Goal: Transaction & Acquisition: Purchase product/service

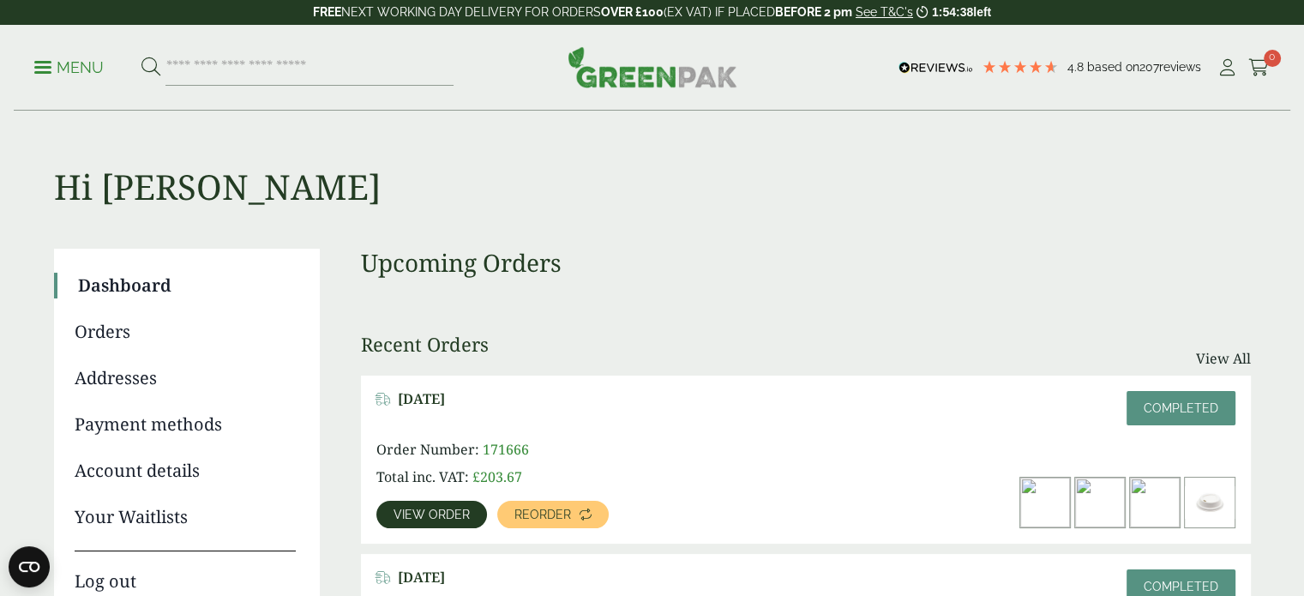
click at [74, 71] on p "Menu" at bounding box center [68, 67] width 69 height 21
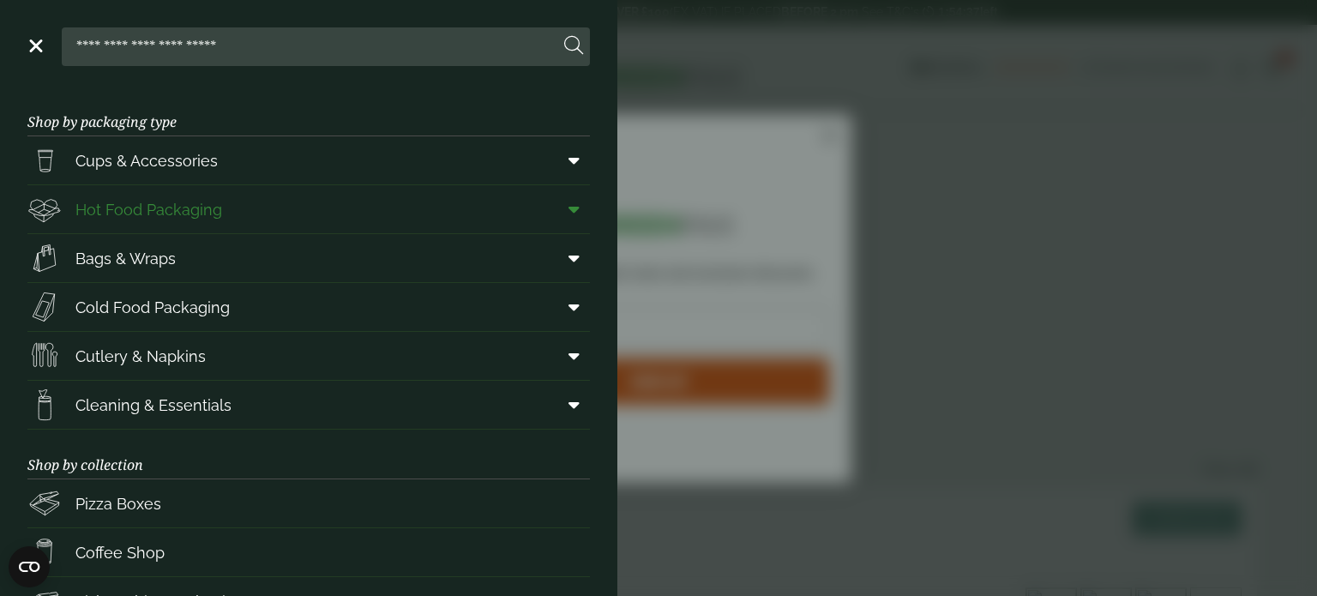
click at [214, 199] on span "Hot Food Packaging" at bounding box center [148, 209] width 147 height 23
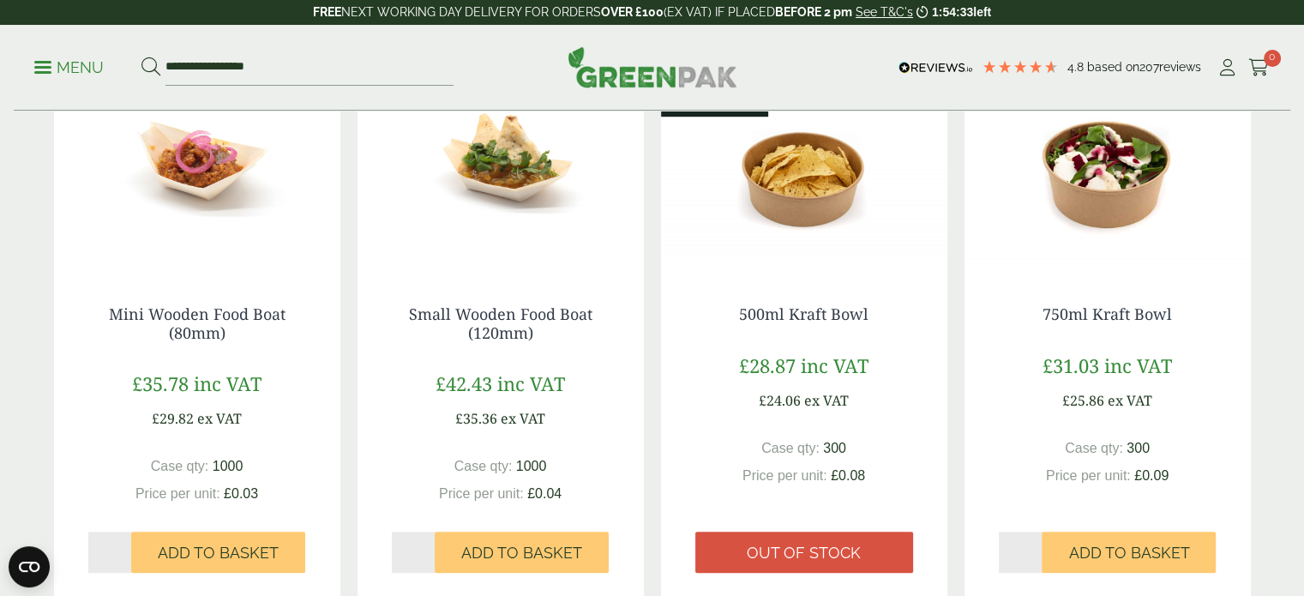
scroll to position [1114, 0]
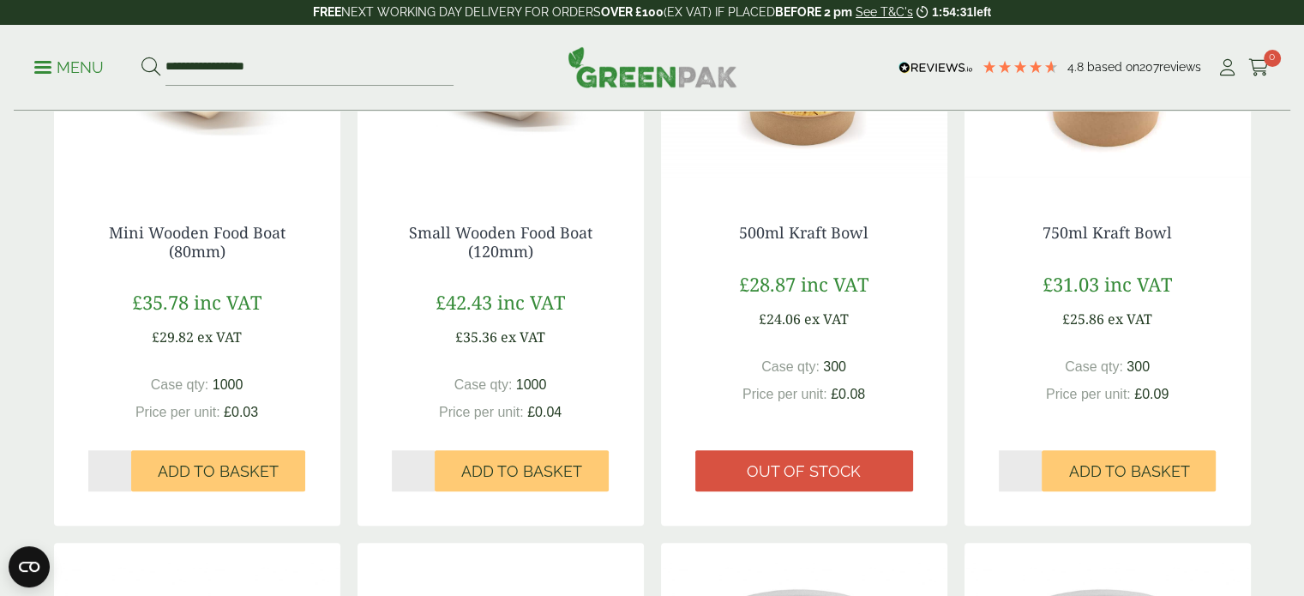
click at [1035, 465] on input "*" at bounding box center [1021, 470] width 44 height 41
type input "*"
click at [1035, 466] on input "*" at bounding box center [1021, 470] width 44 height 41
click at [1112, 472] on span "Add to Basket" at bounding box center [1128, 471] width 121 height 19
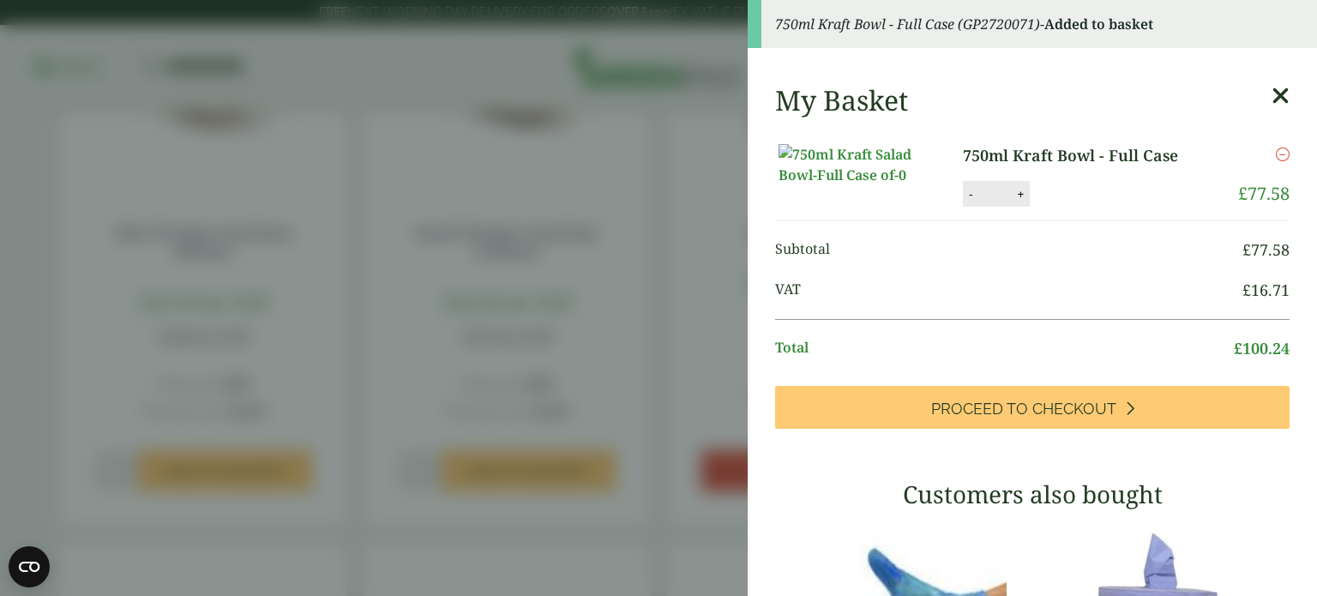
click at [1271, 89] on icon at bounding box center [1280, 96] width 18 height 24
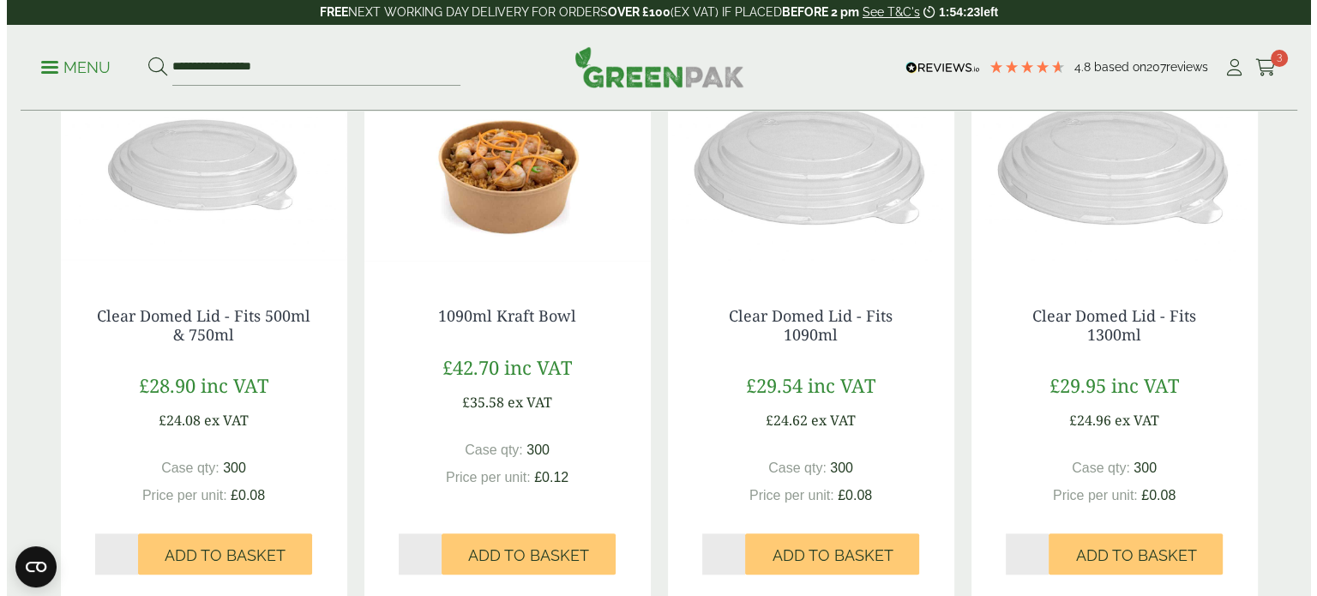
scroll to position [1714, 0]
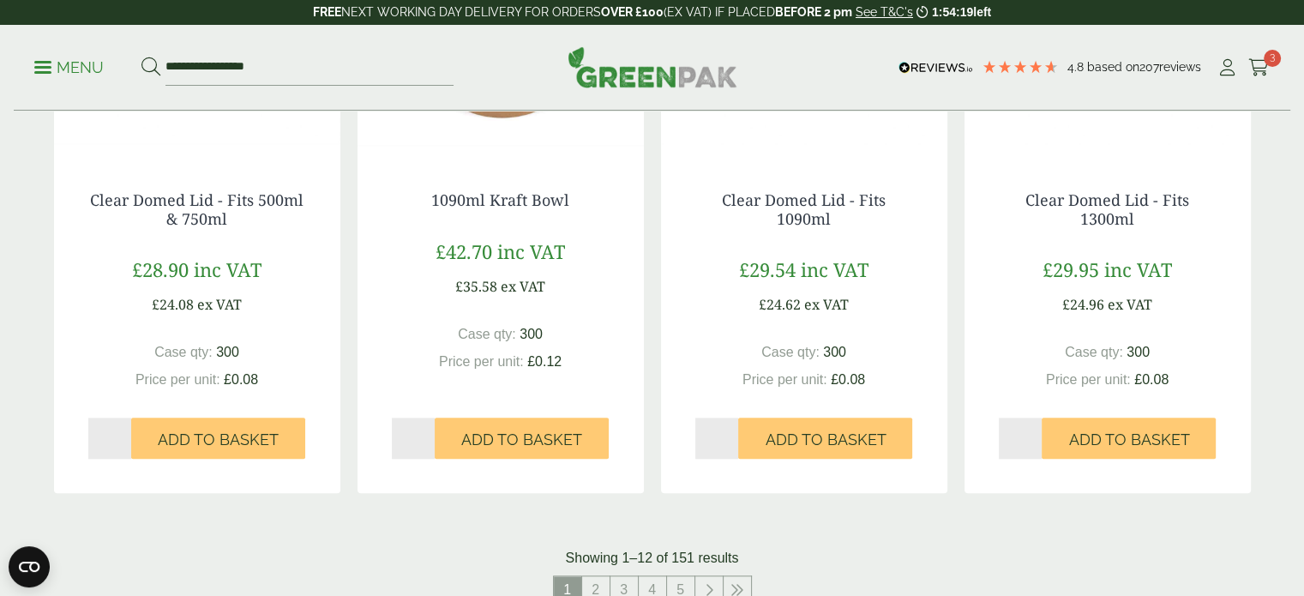
type input "*"
click at [126, 435] on input "*" at bounding box center [110, 437] width 44 height 41
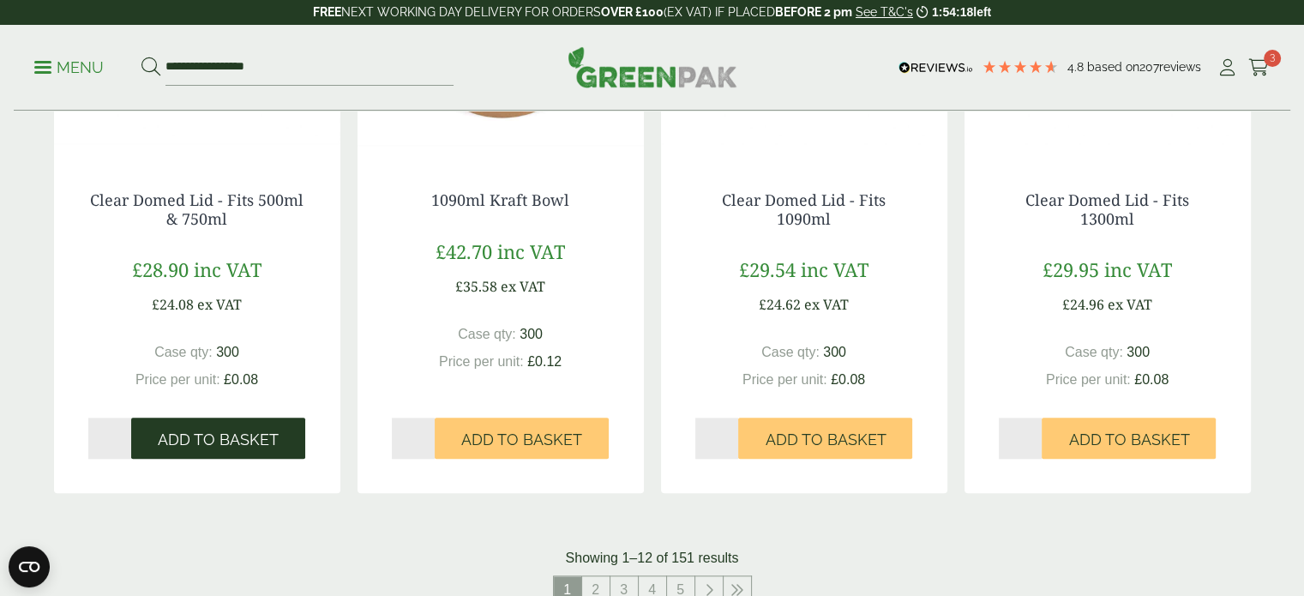
click at [146, 437] on button "Add to Basket" at bounding box center [218, 437] width 174 height 41
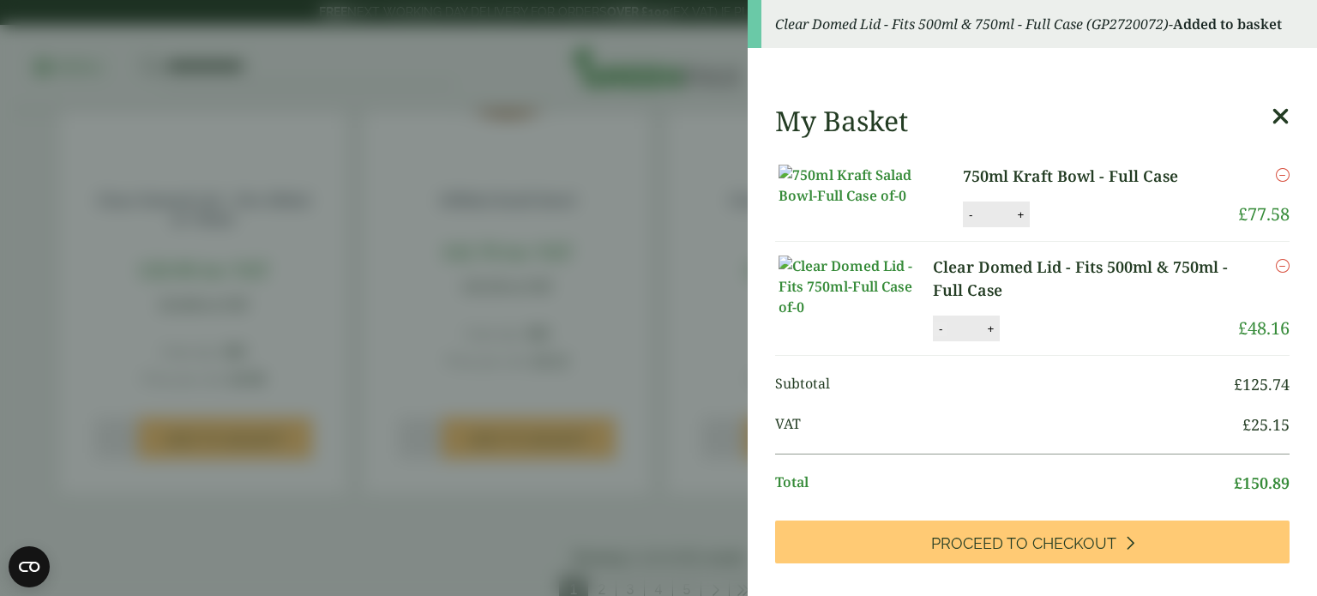
click at [941, 336] on button "-" at bounding box center [940, 328] width 14 height 15
type input "*"
click at [1073, 342] on button "Update" at bounding box center [1046, 329] width 86 height 26
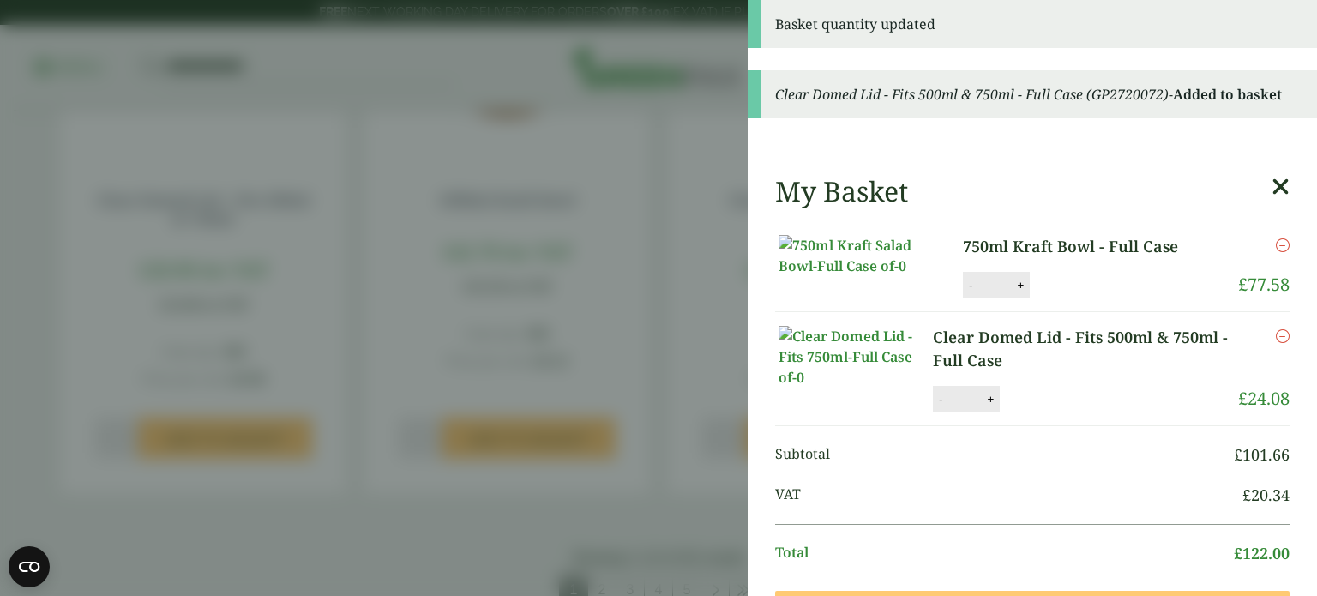
click at [68, 228] on aside "Basket quantity updated Clear Domed Lid - Fits 500ml & 750ml - Full Case (GP272…" at bounding box center [658, 298] width 1317 height 596
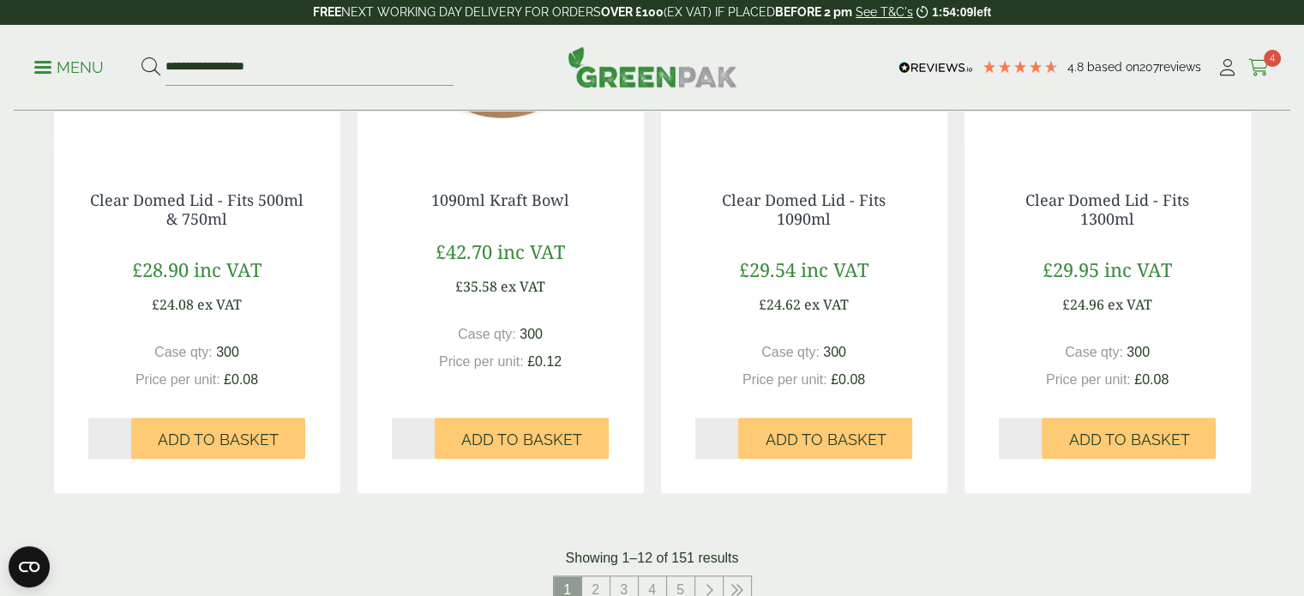
click at [1264, 64] on icon at bounding box center [1258, 67] width 21 height 17
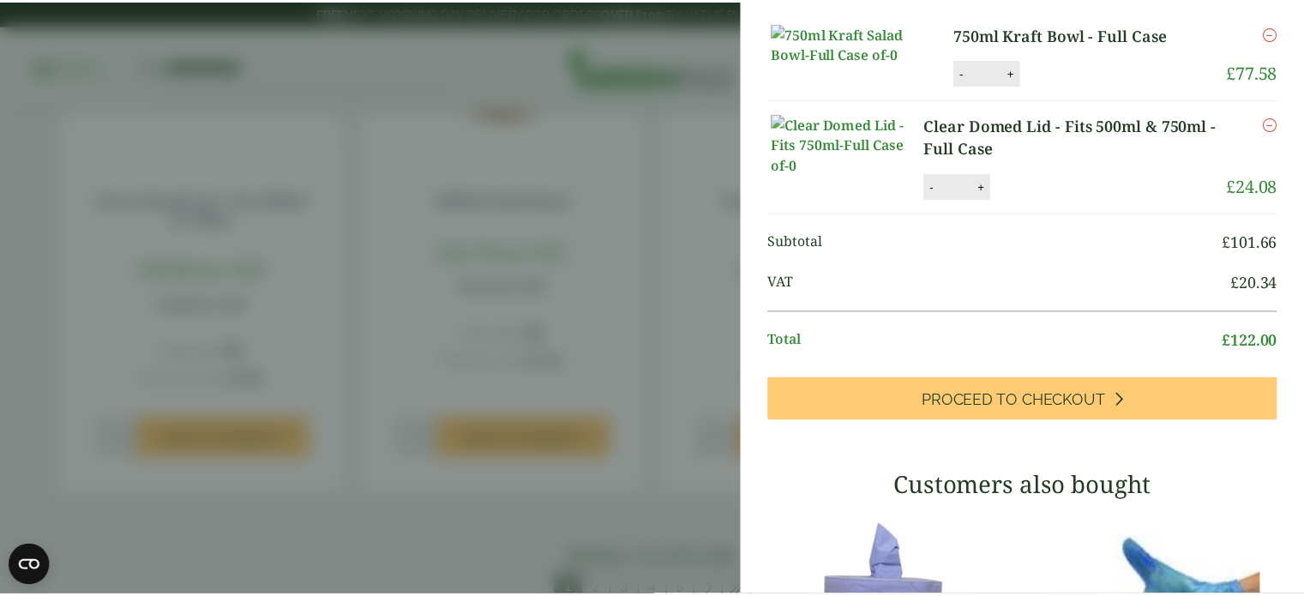
scroll to position [52, 0]
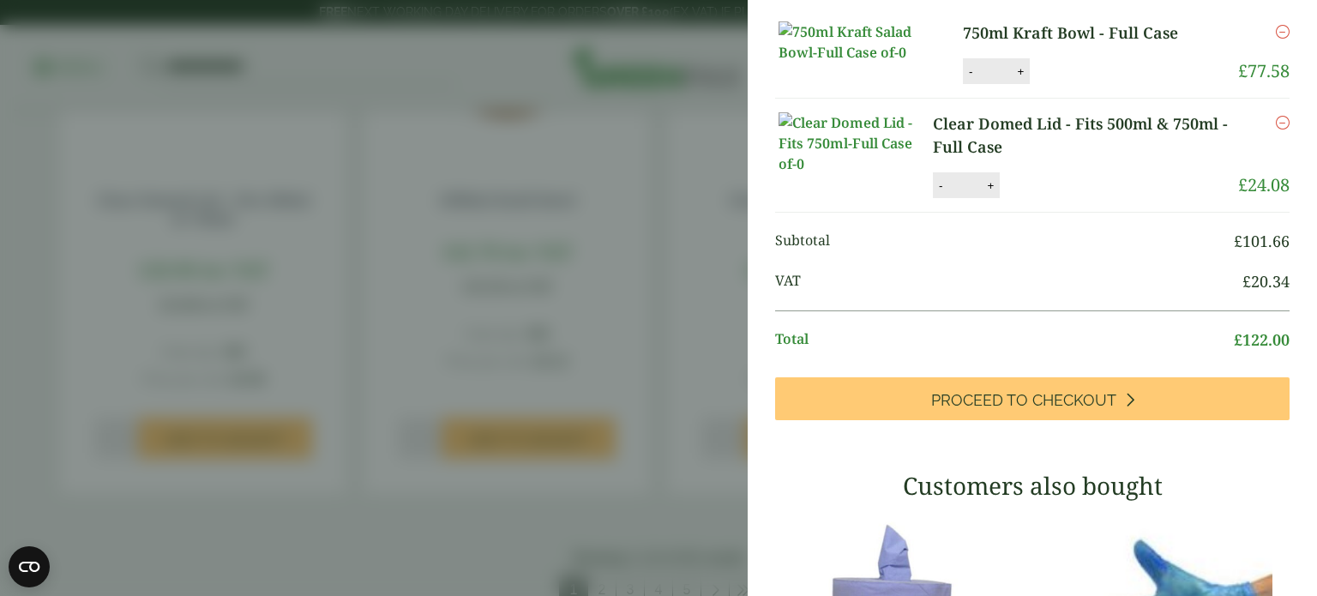
click at [680, 264] on aside "My Basket 750ml Kraft Bowl - Full Case 750ml Kraft Bowl - Full Case quantity - …" at bounding box center [658, 298] width 1317 height 596
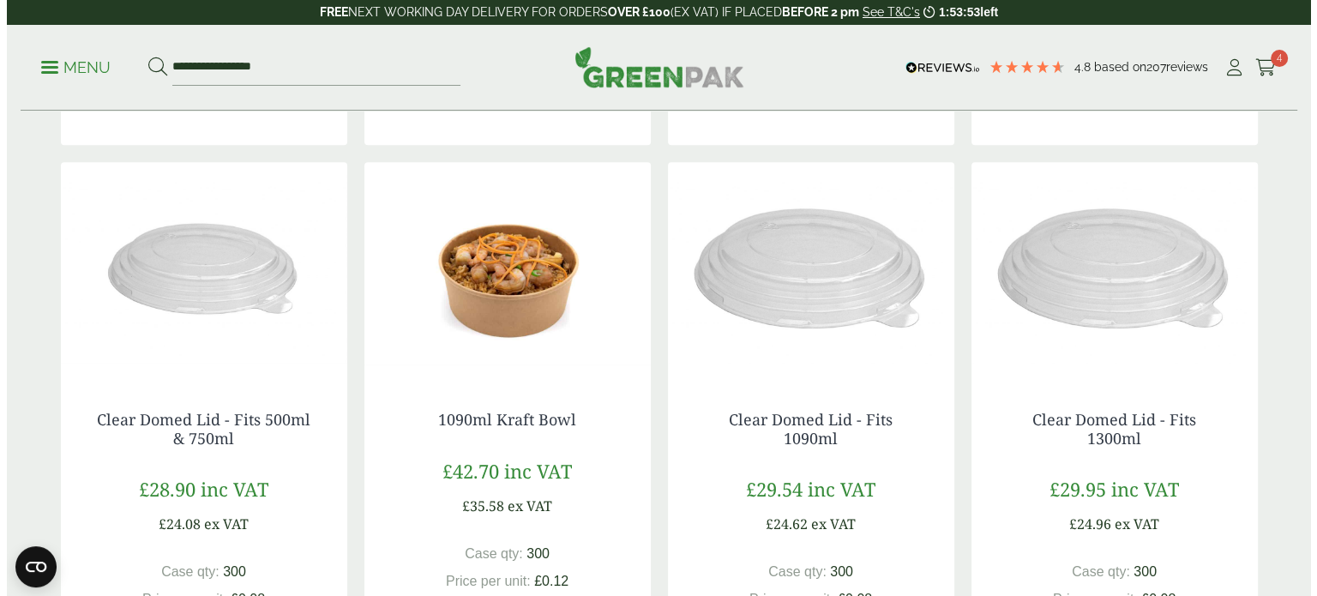
scroll to position [1286, 0]
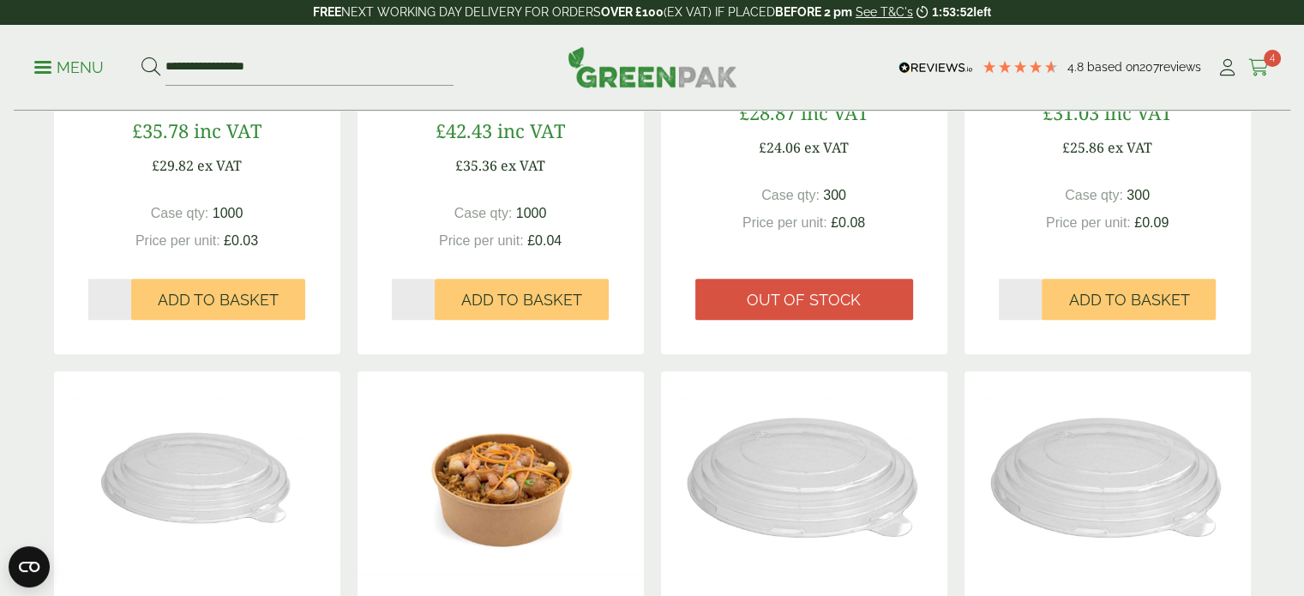
click at [1280, 56] on div "**********" at bounding box center [652, 68] width 1276 height 86
click at [1270, 54] on span "4" at bounding box center [1272, 58] width 17 height 17
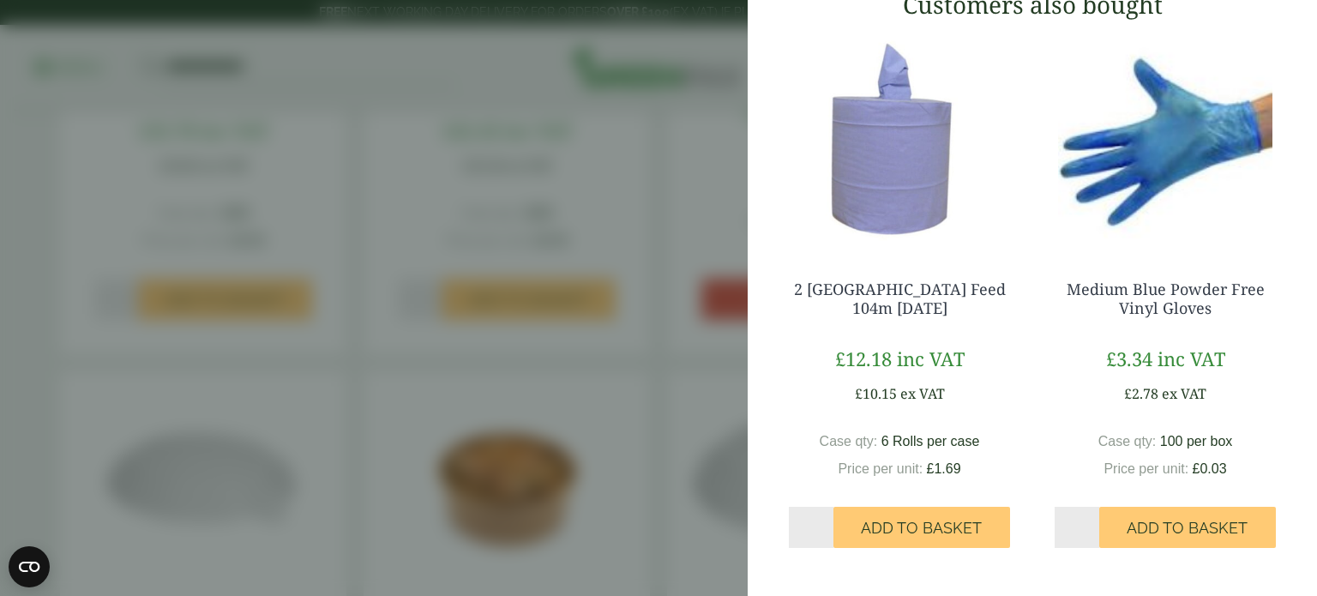
scroll to position [0, 0]
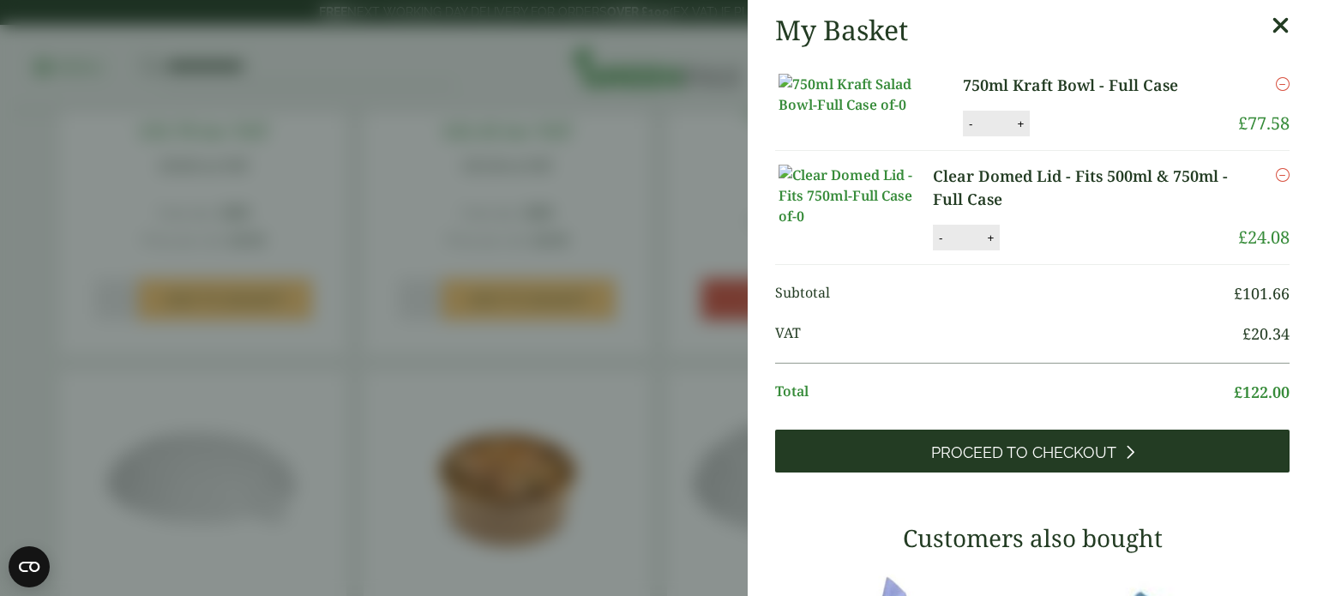
click at [1033, 472] on link "Proceed to Checkout" at bounding box center [1032, 450] width 514 height 43
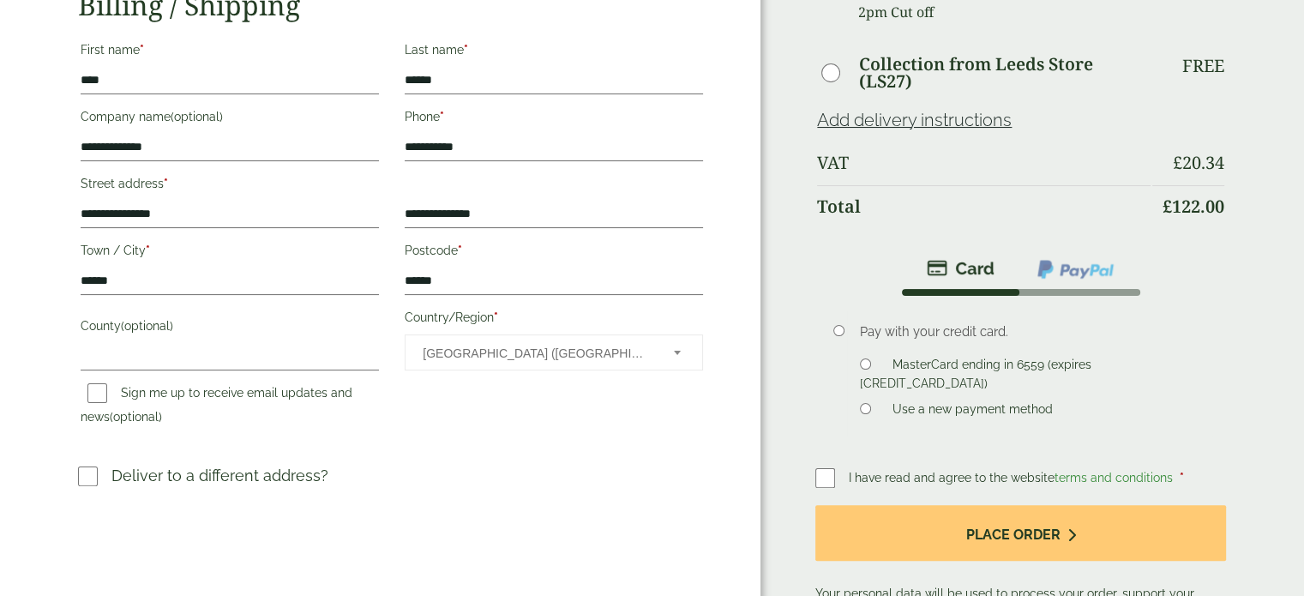
scroll to position [343, 0]
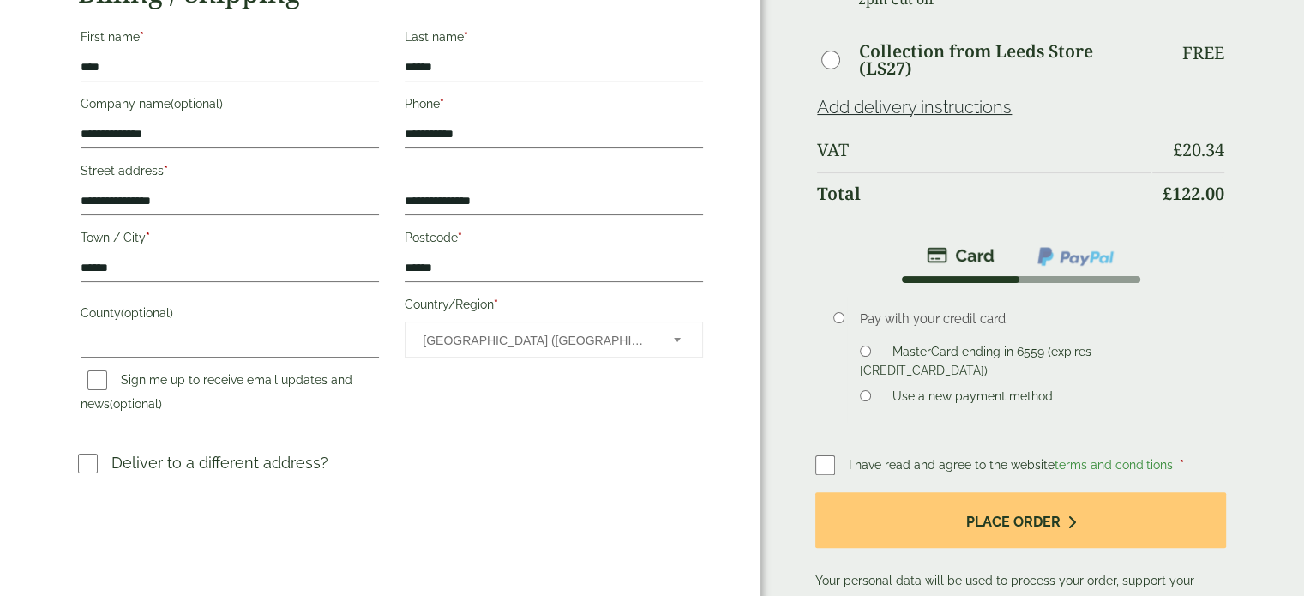
click at [837, 461] on label at bounding box center [831, 465] width 33 height 24
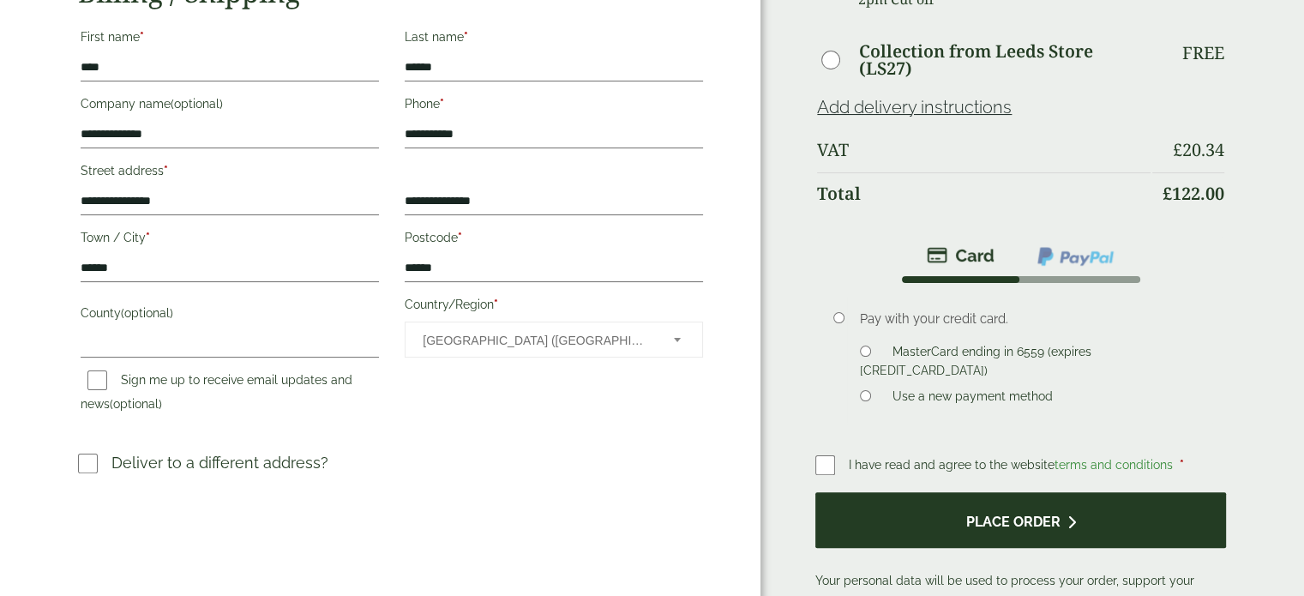
click at [945, 525] on button "Place order" at bounding box center [1020, 520] width 411 height 56
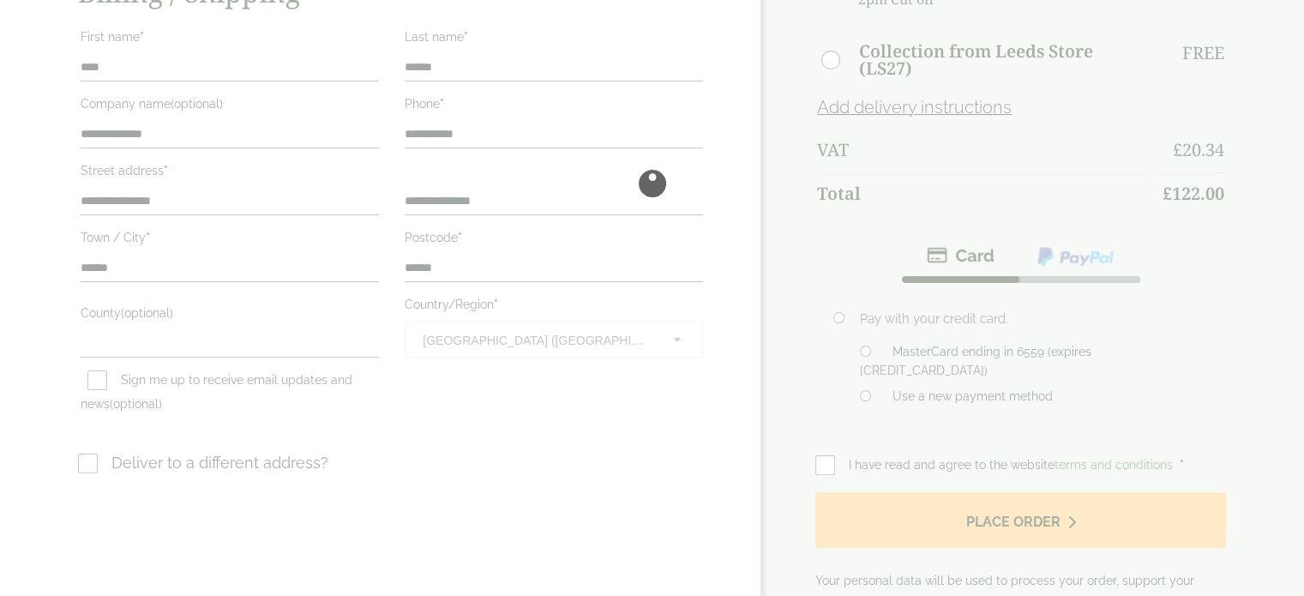
scroll to position [0, 0]
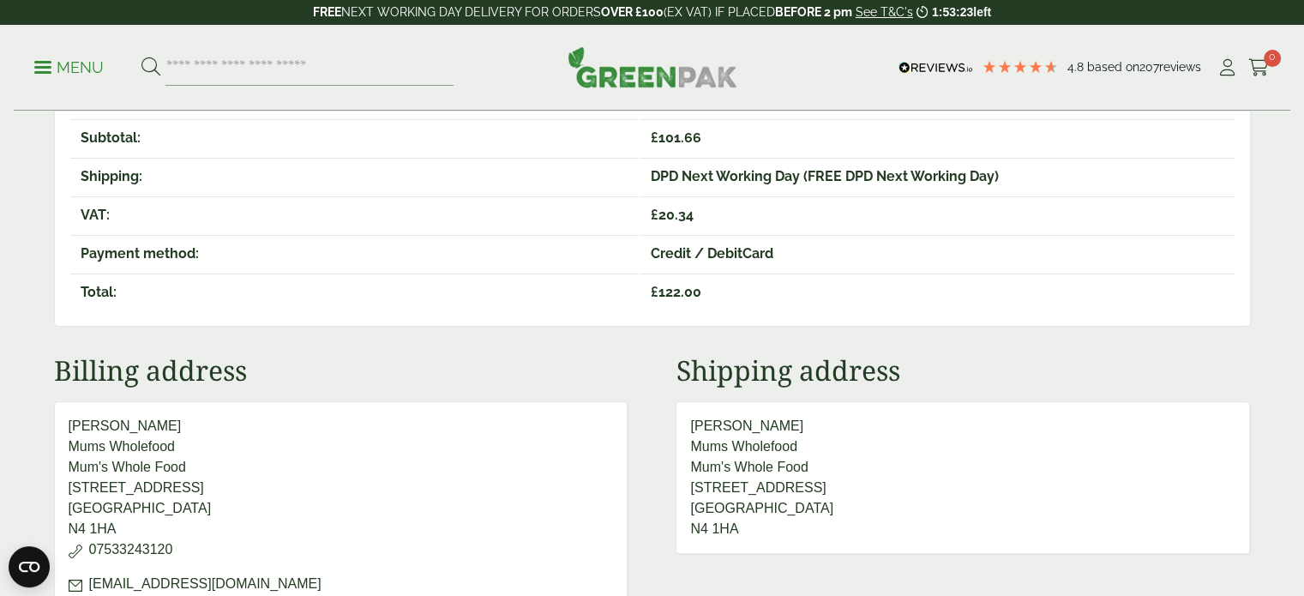
scroll to position [771, 0]
